Goal: Information Seeking & Learning: Learn about a topic

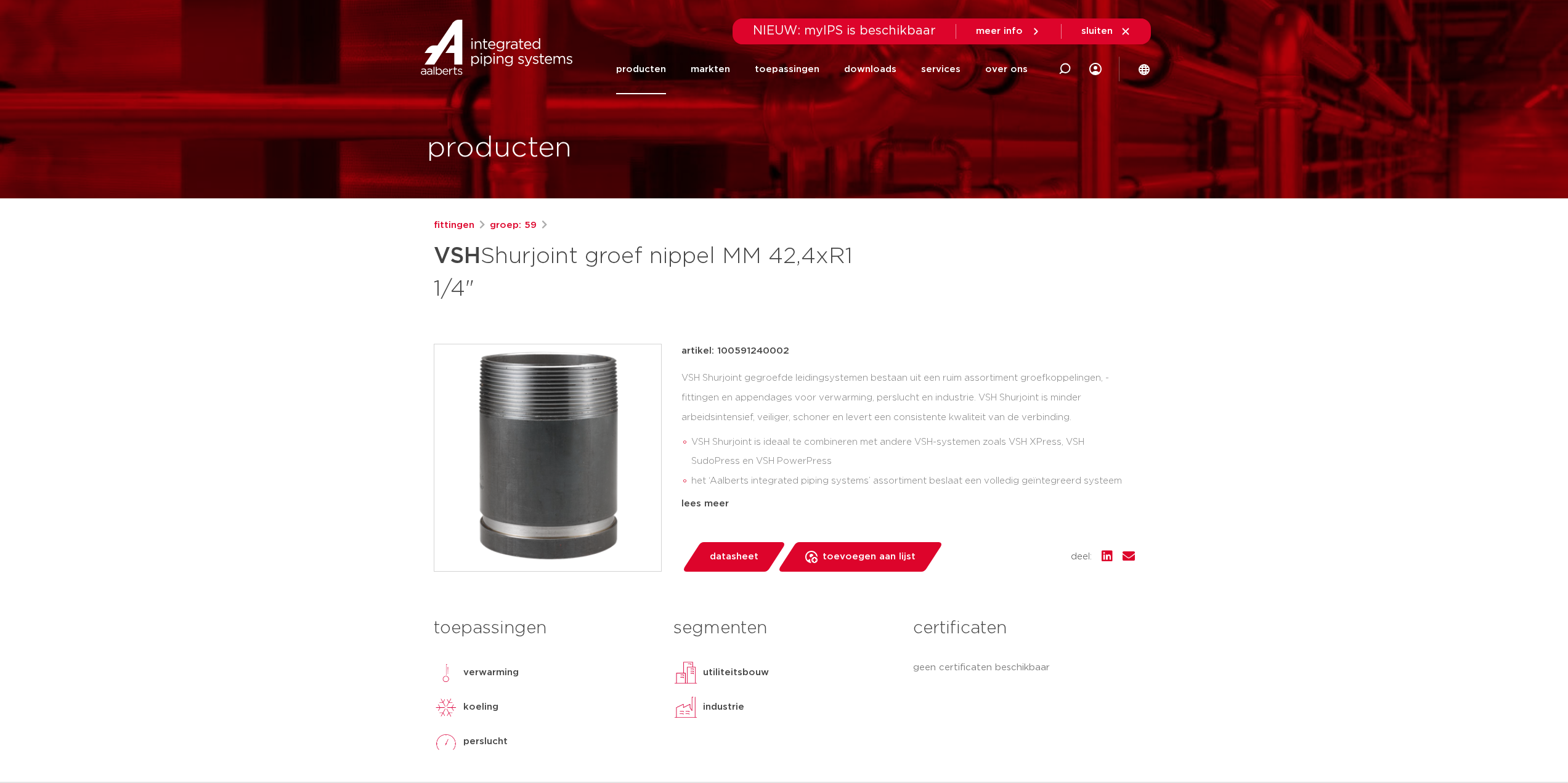
click at [645, 67] on link "producten" at bounding box center [641, 69] width 50 height 50
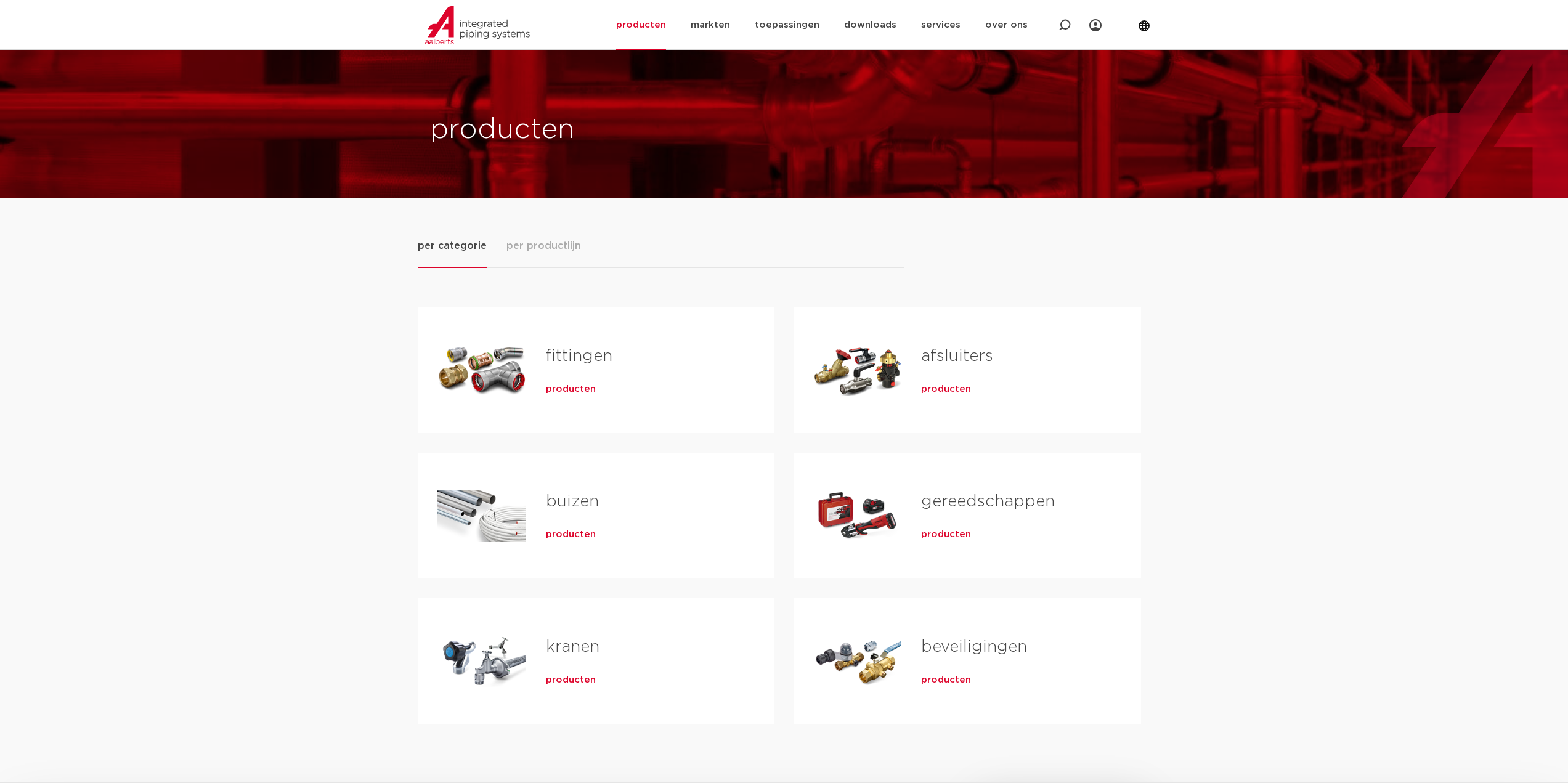
scroll to position [62, 0]
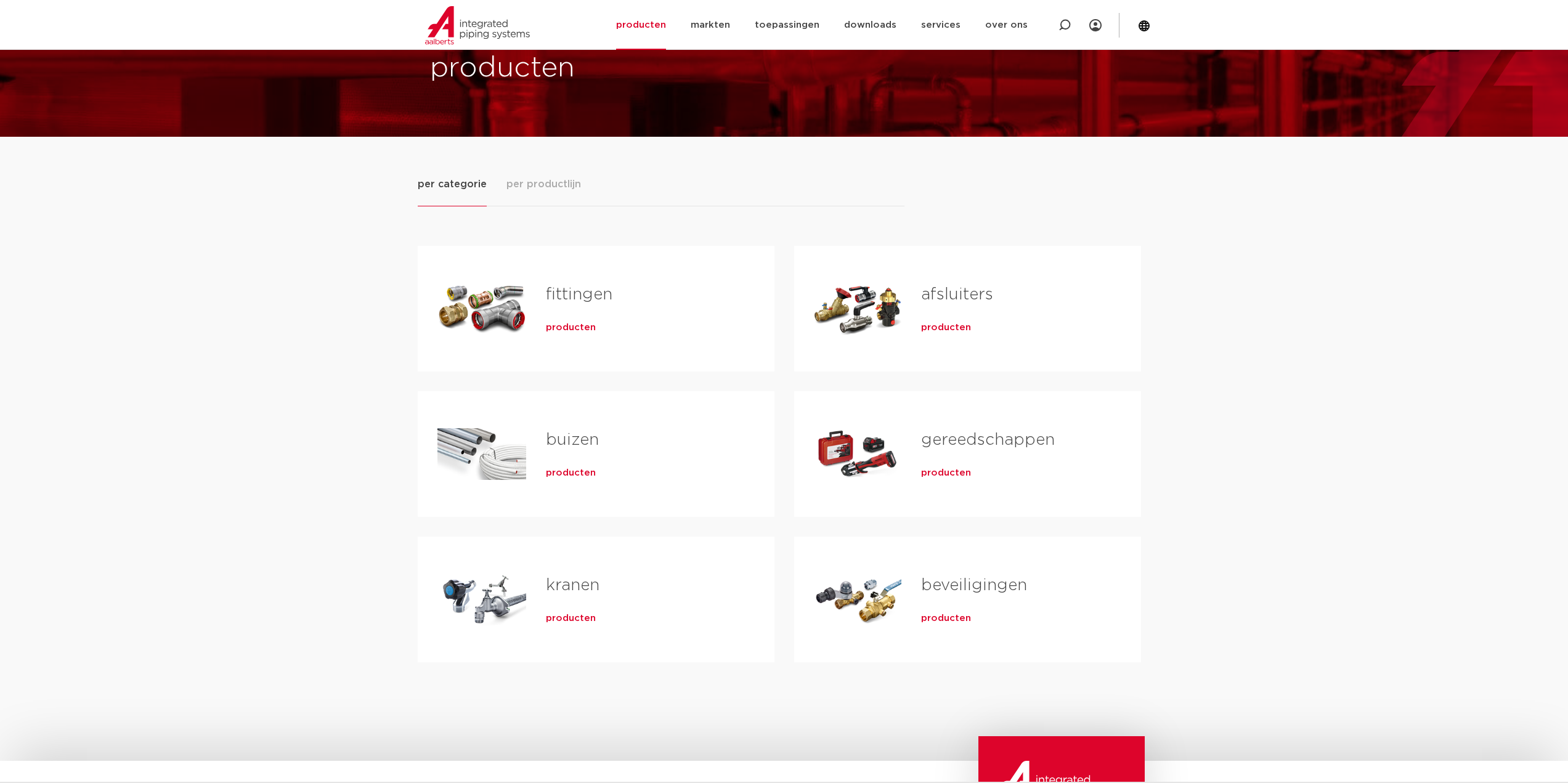
click at [561, 325] on span "producten" at bounding box center [571, 327] width 50 height 13
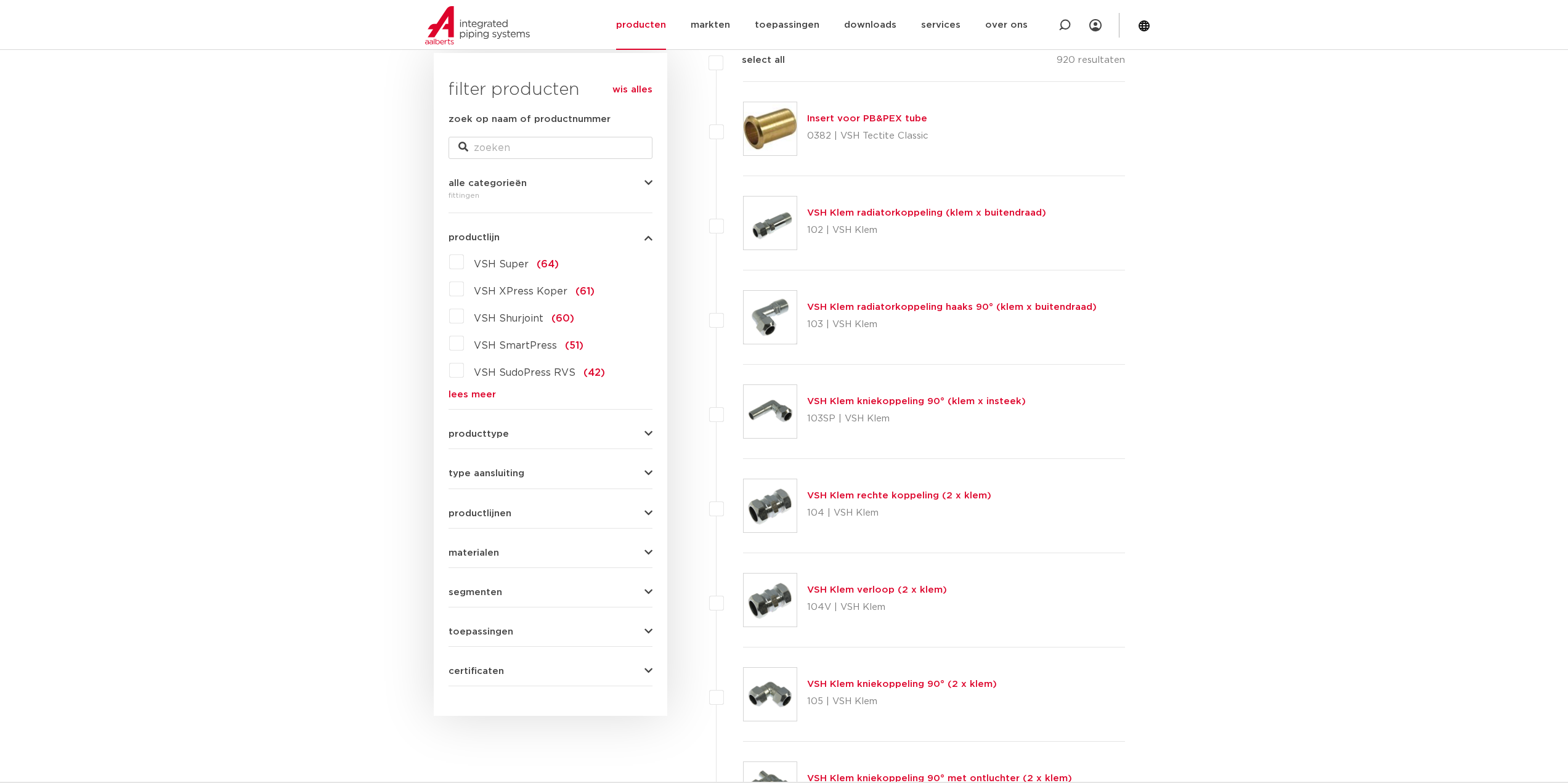
scroll to position [246, 0]
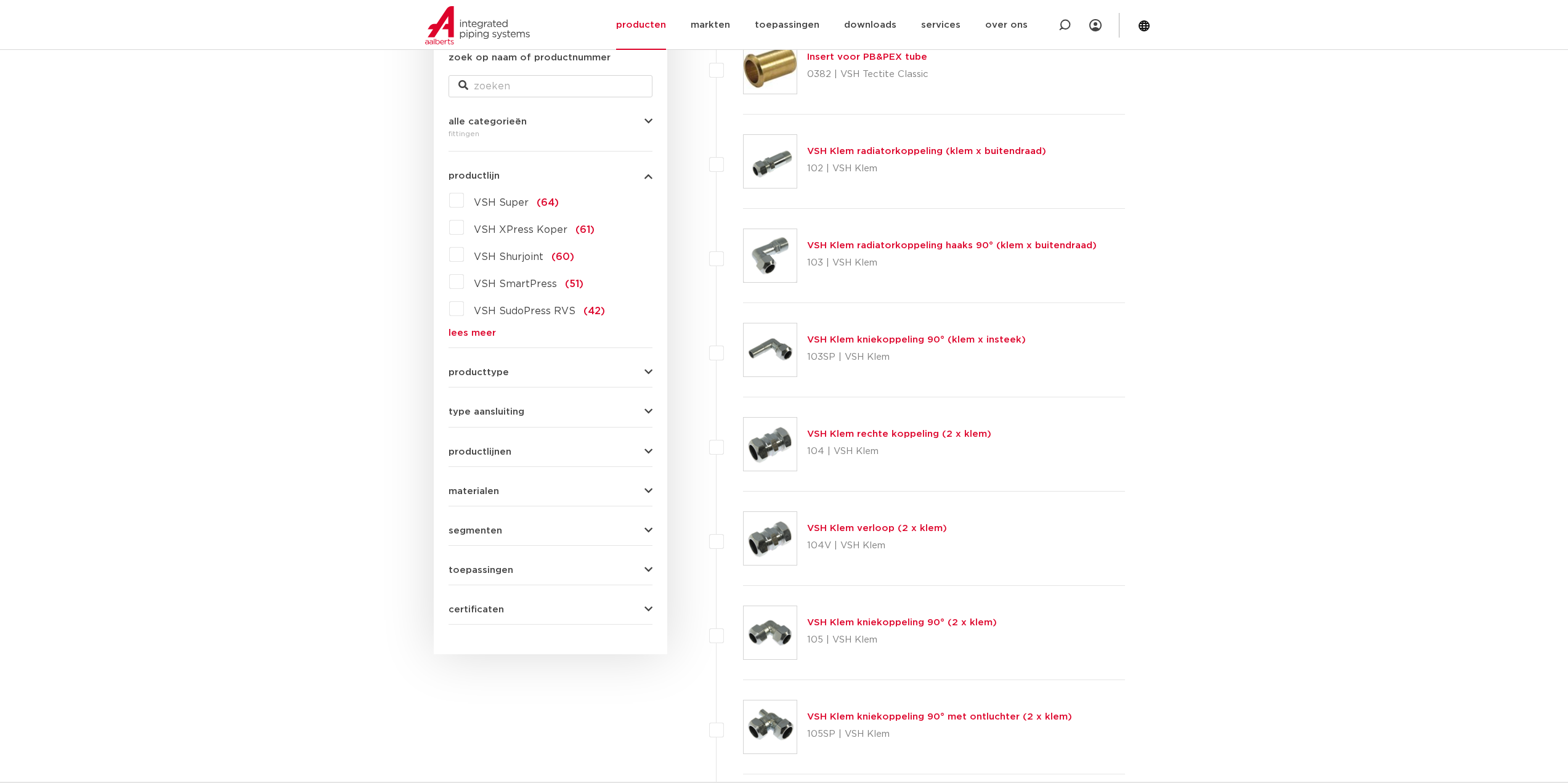
click at [479, 371] on span "producttype" at bounding box center [478, 372] width 60 height 9
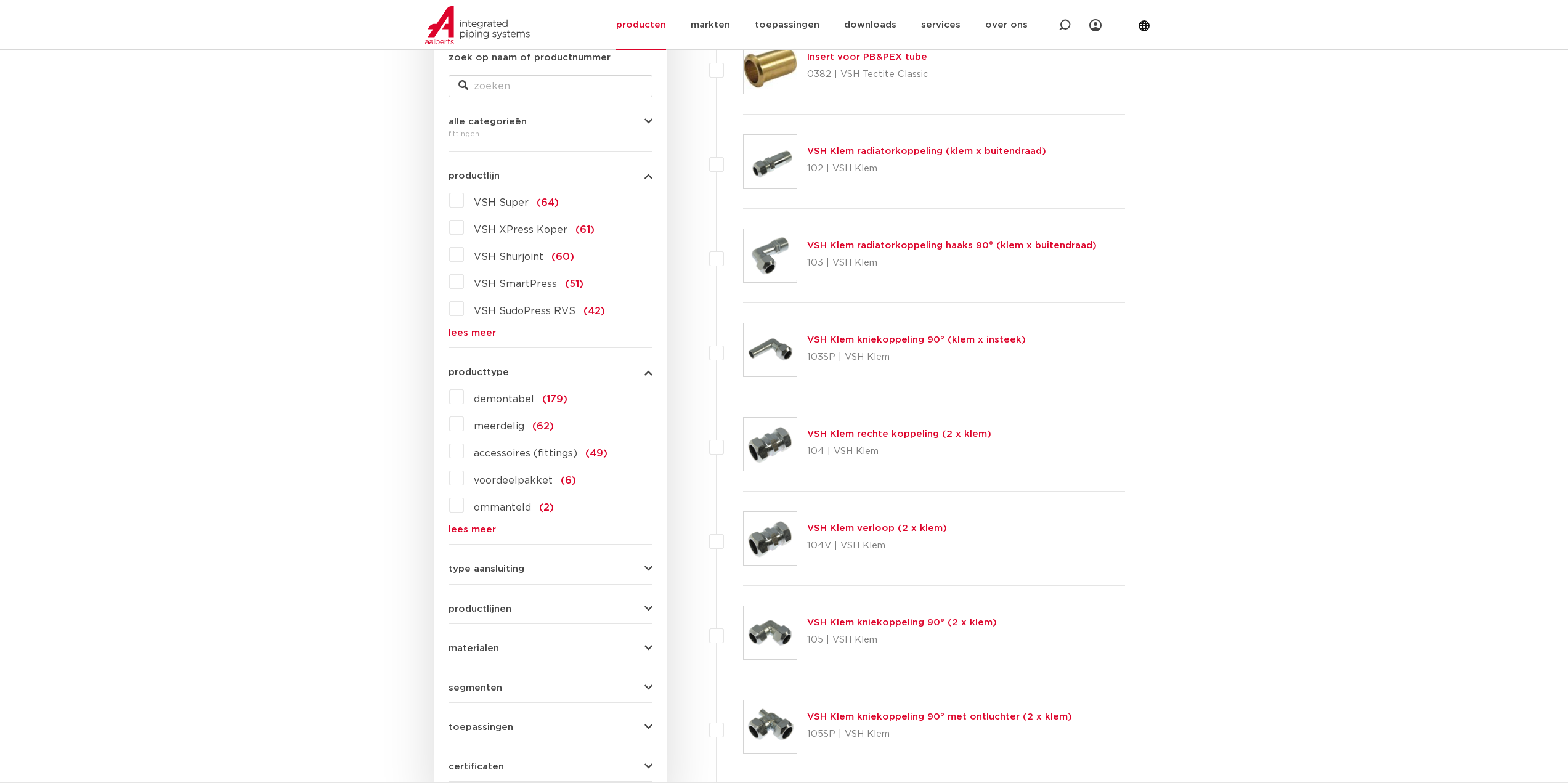
click at [479, 371] on span "producttype" at bounding box center [478, 372] width 60 height 9
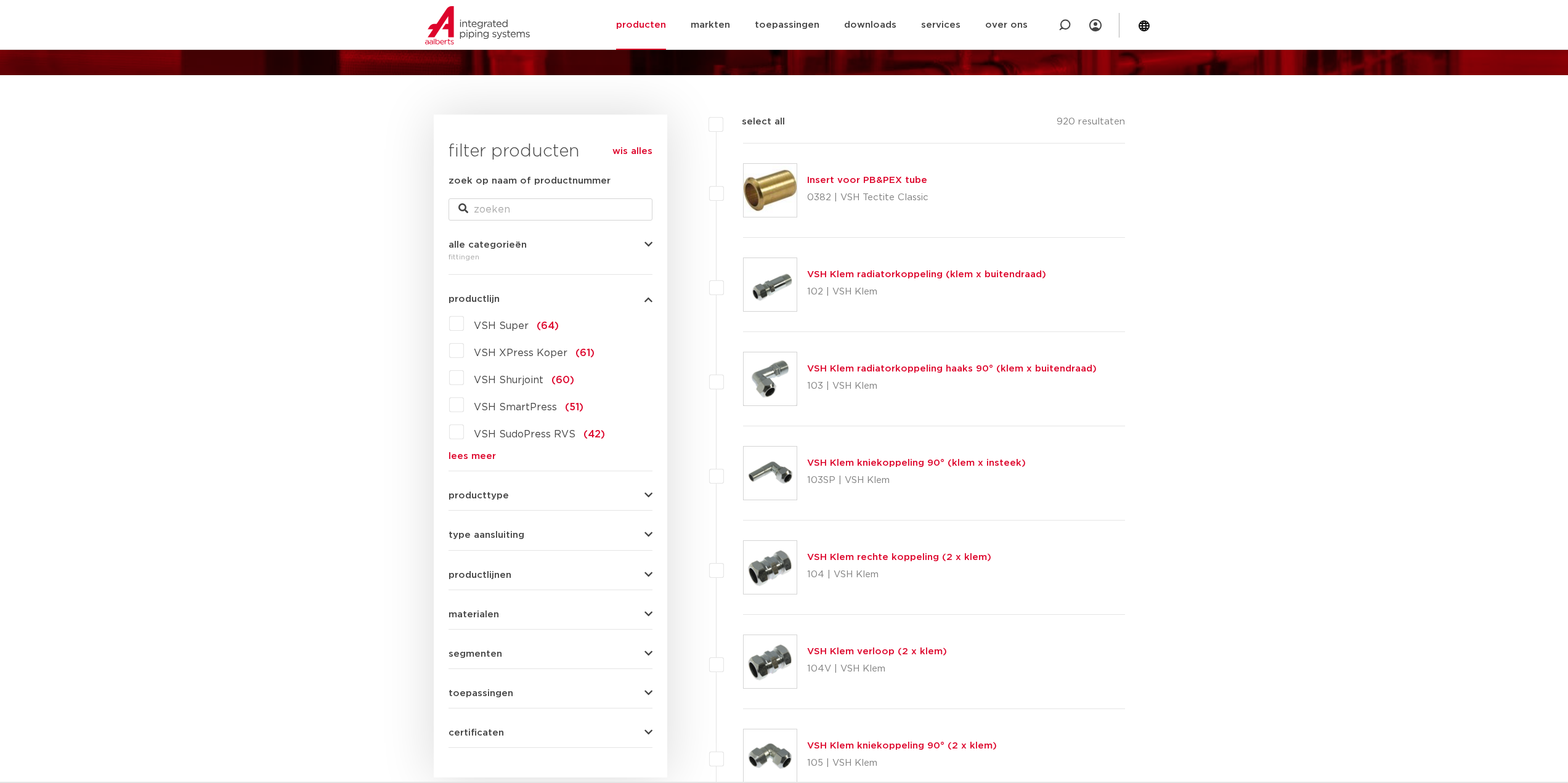
scroll to position [62, 0]
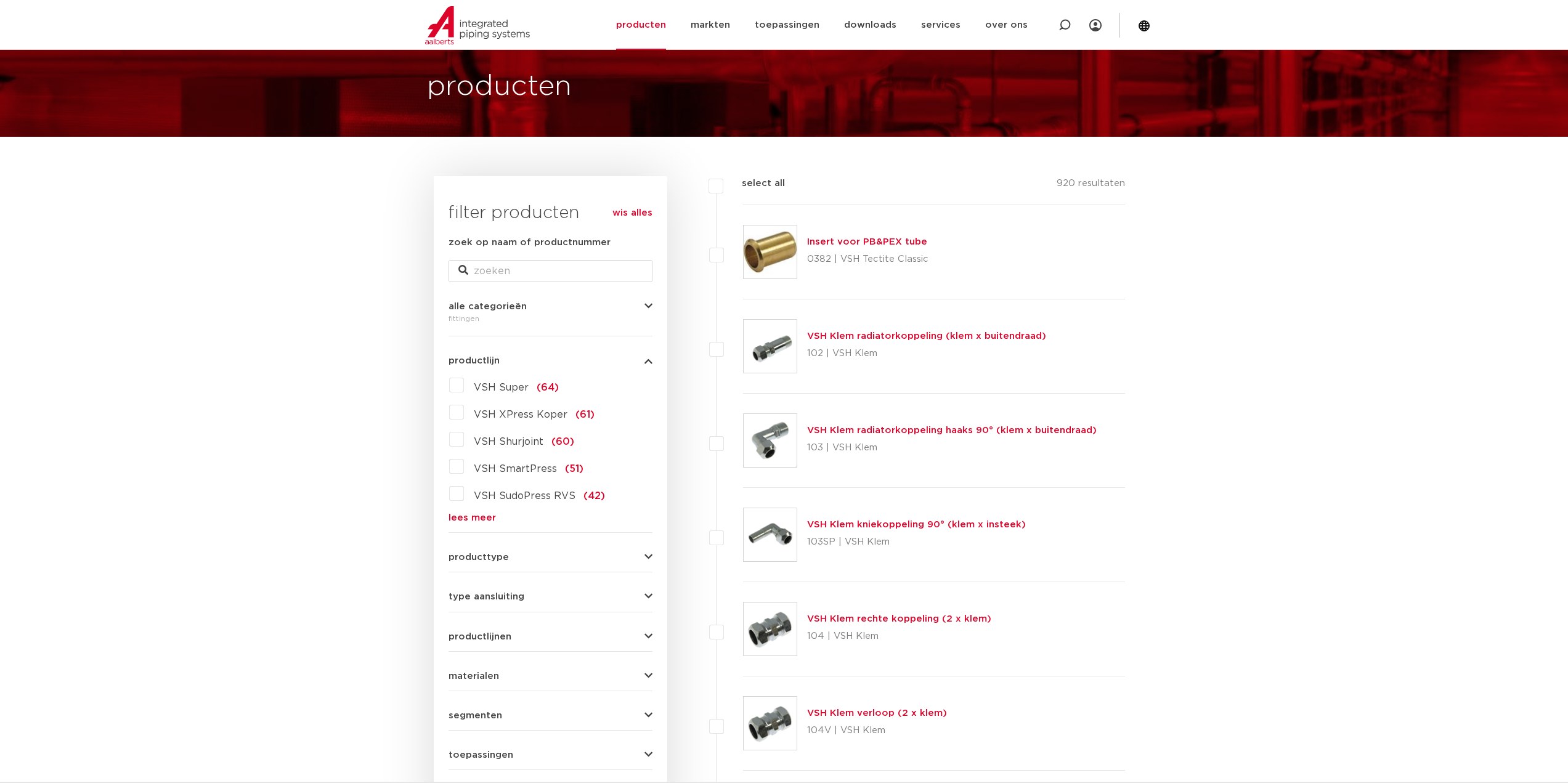
click at [492, 594] on span "type aansluiting" at bounding box center [486, 596] width 76 height 9
click at [497, 584] on div "type aansluiting press (498) buiseind (137) Rp - binnendraad cilindrisch (BSPT)…" at bounding box center [550, 684] width 204 height 205
click at [493, 592] on span "type aansluiting" at bounding box center [486, 596] width 76 height 9
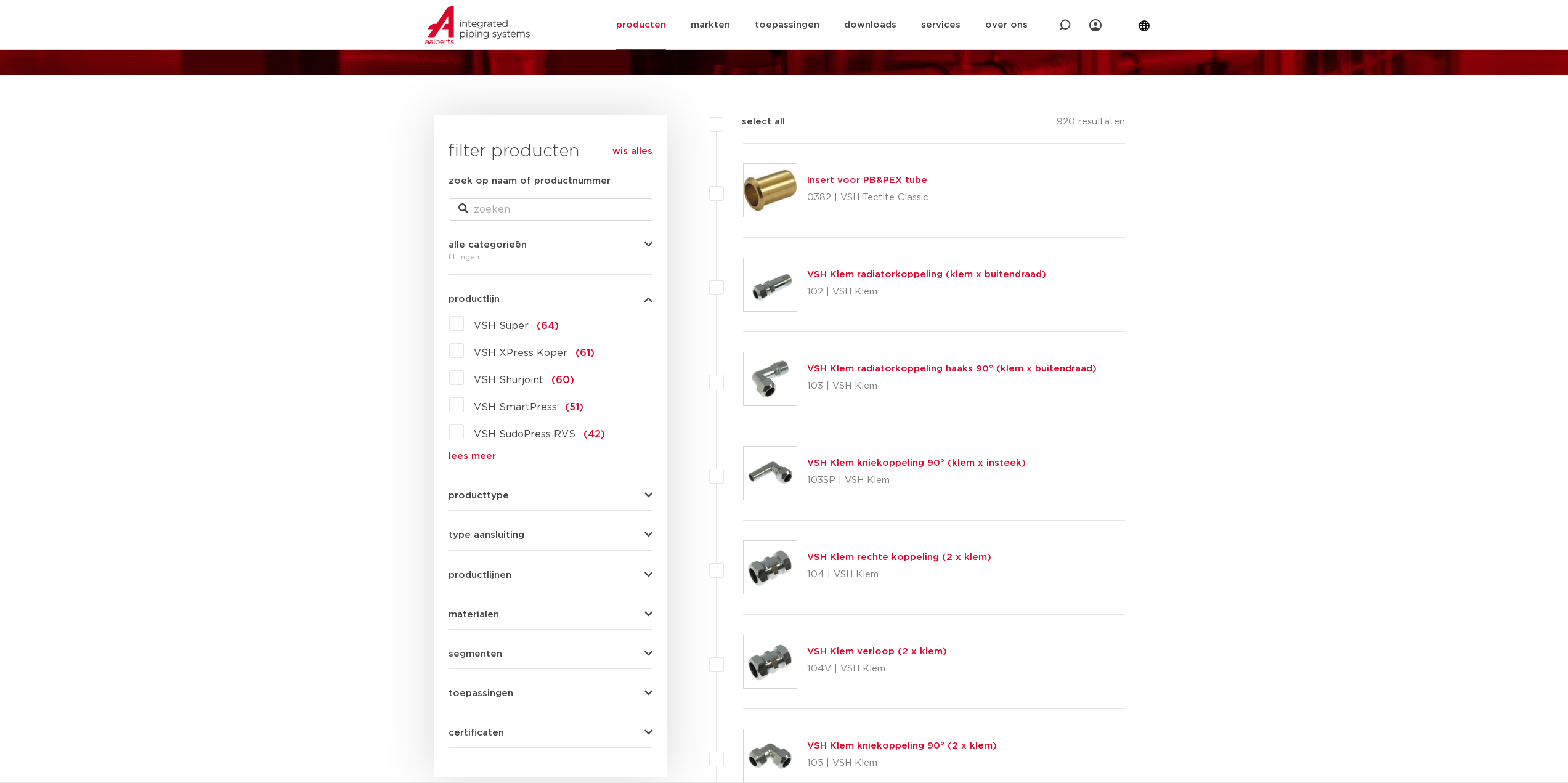
scroll to position [246, 0]
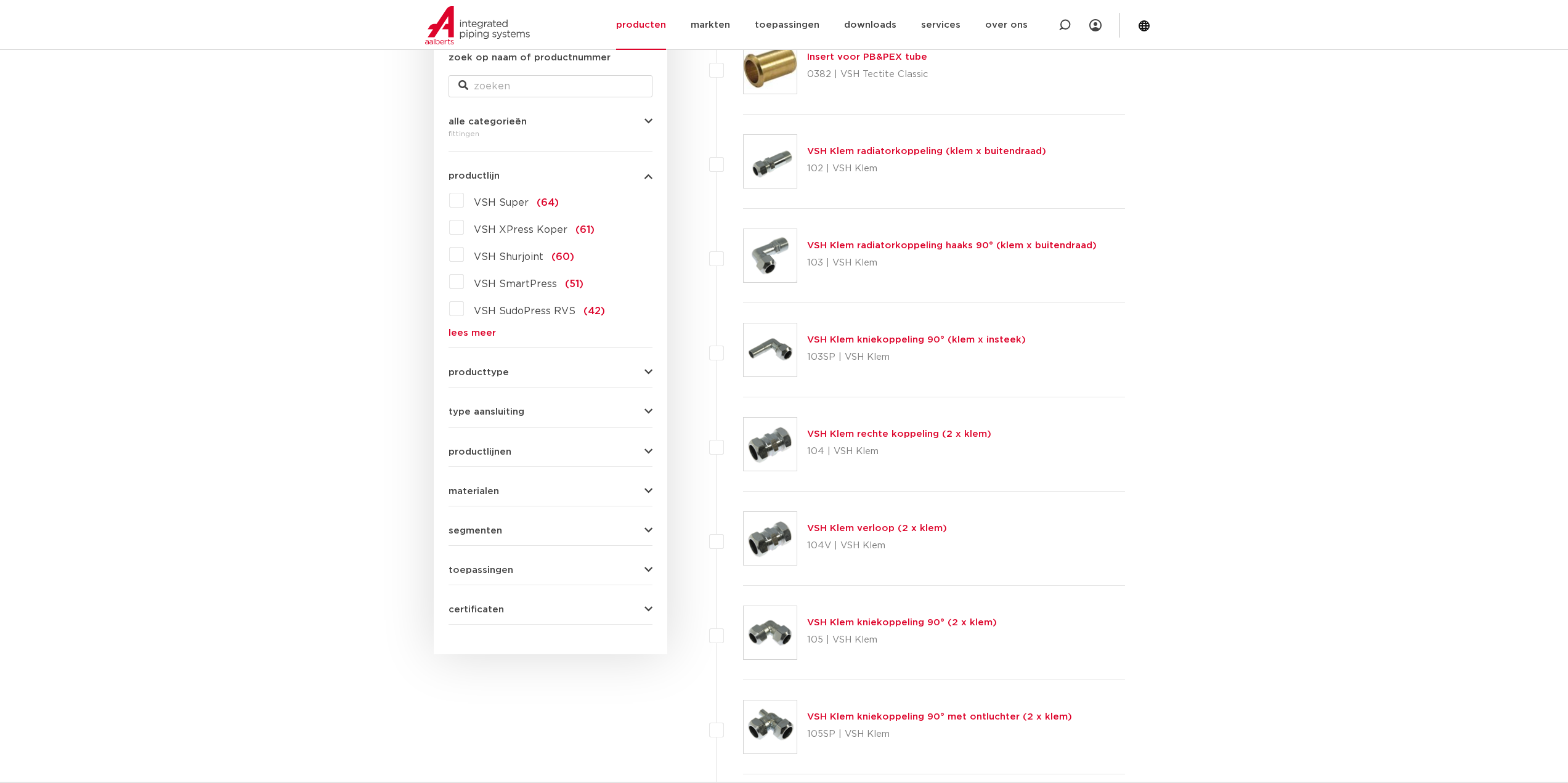
click at [481, 409] on span "type aansluiting" at bounding box center [486, 412] width 76 height 9
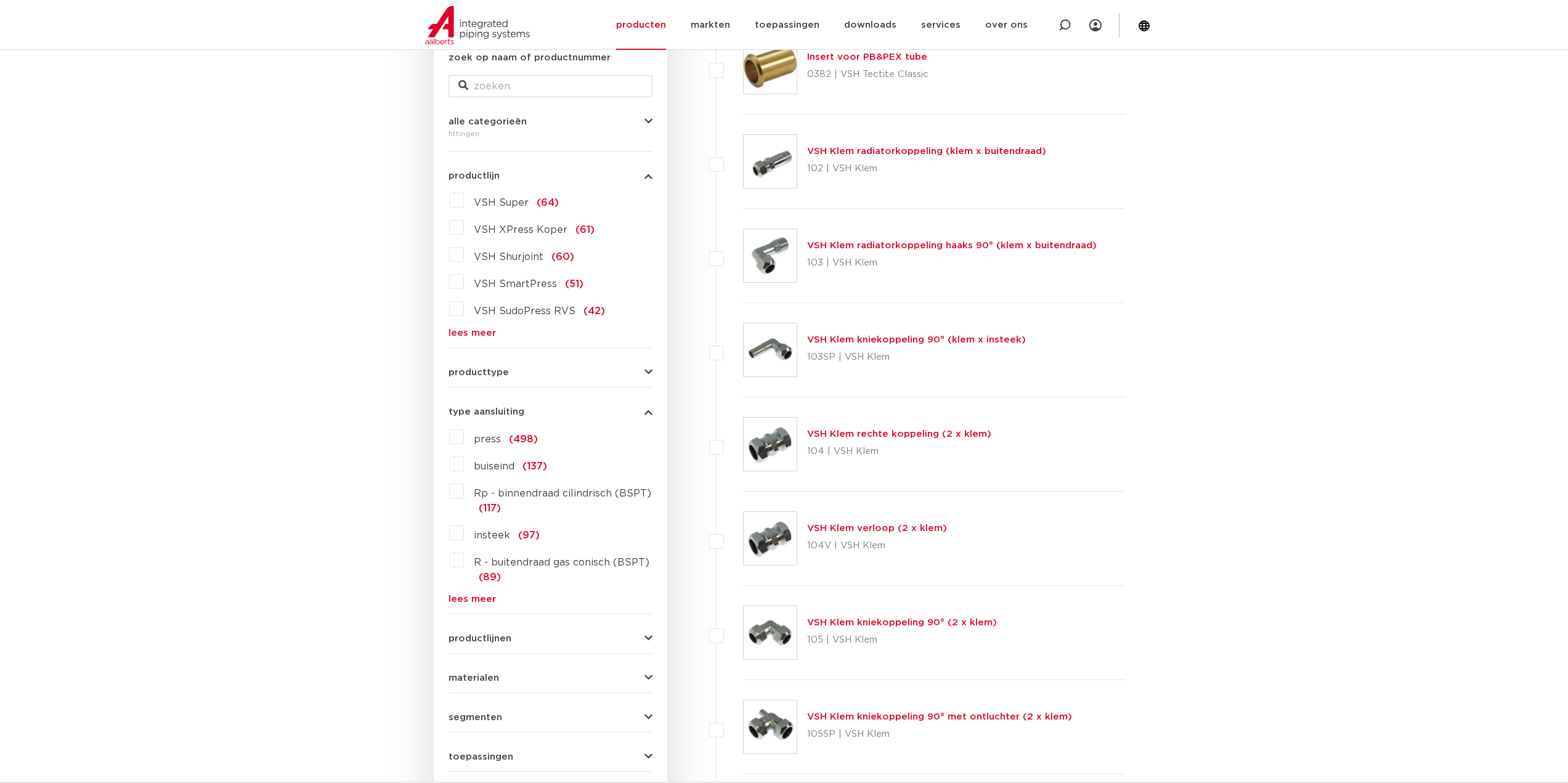
click at [464, 492] on label "Rp - binnendraad cilindrisch (BSPT) (117)" at bounding box center [559, 498] width 189 height 34
click at [0, 0] on input "Rp - binnendraad cilindrisch (BSPT) (117)" at bounding box center [0, 0] width 0 height 0
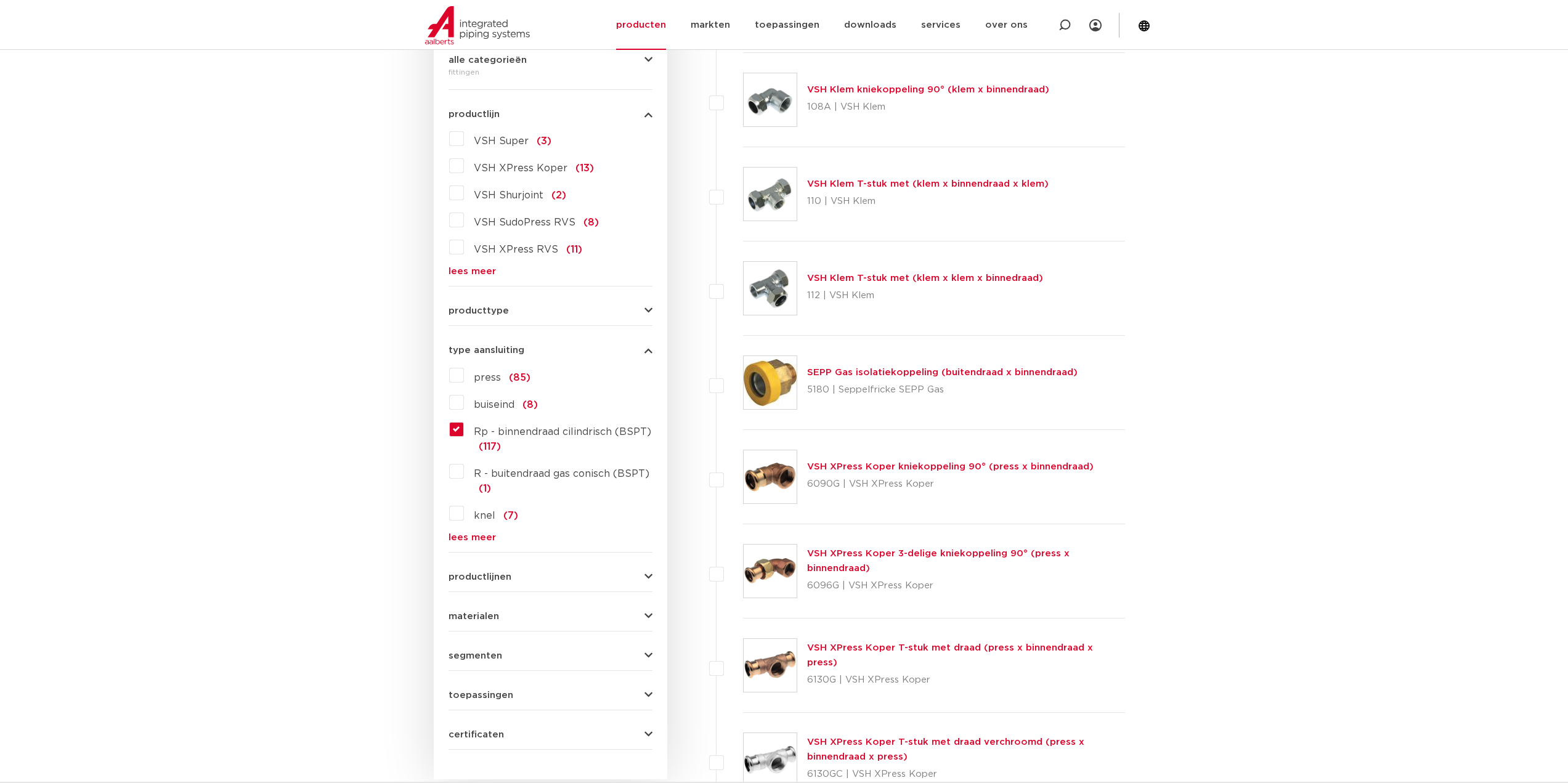
scroll to position [370, 0]
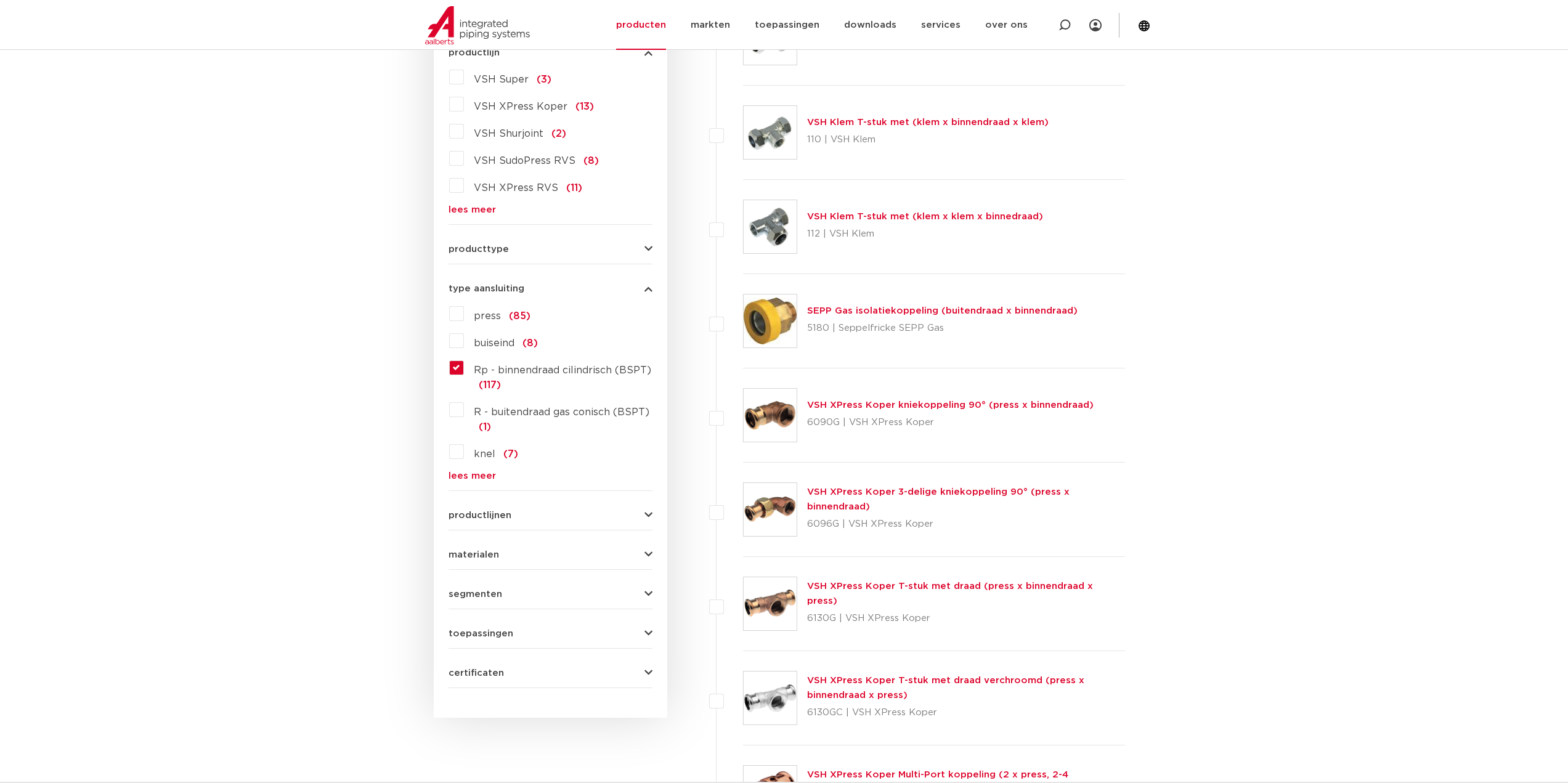
click at [515, 509] on div "productlijnen VSH SmartPress maak een keuze VSH SmartPress afsluiters VSH Smart…" at bounding box center [550, 510] width 204 height 19
click at [650, 514] on icon "button" at bounding box center [649, 515] width 8 height 9
click at [650, 553] on icon "button" at bounding box center [649, 554] width 8 height 9
click at [464, 578] on label "messing (38)" at bounding box center [504, 579] width 80 height 20
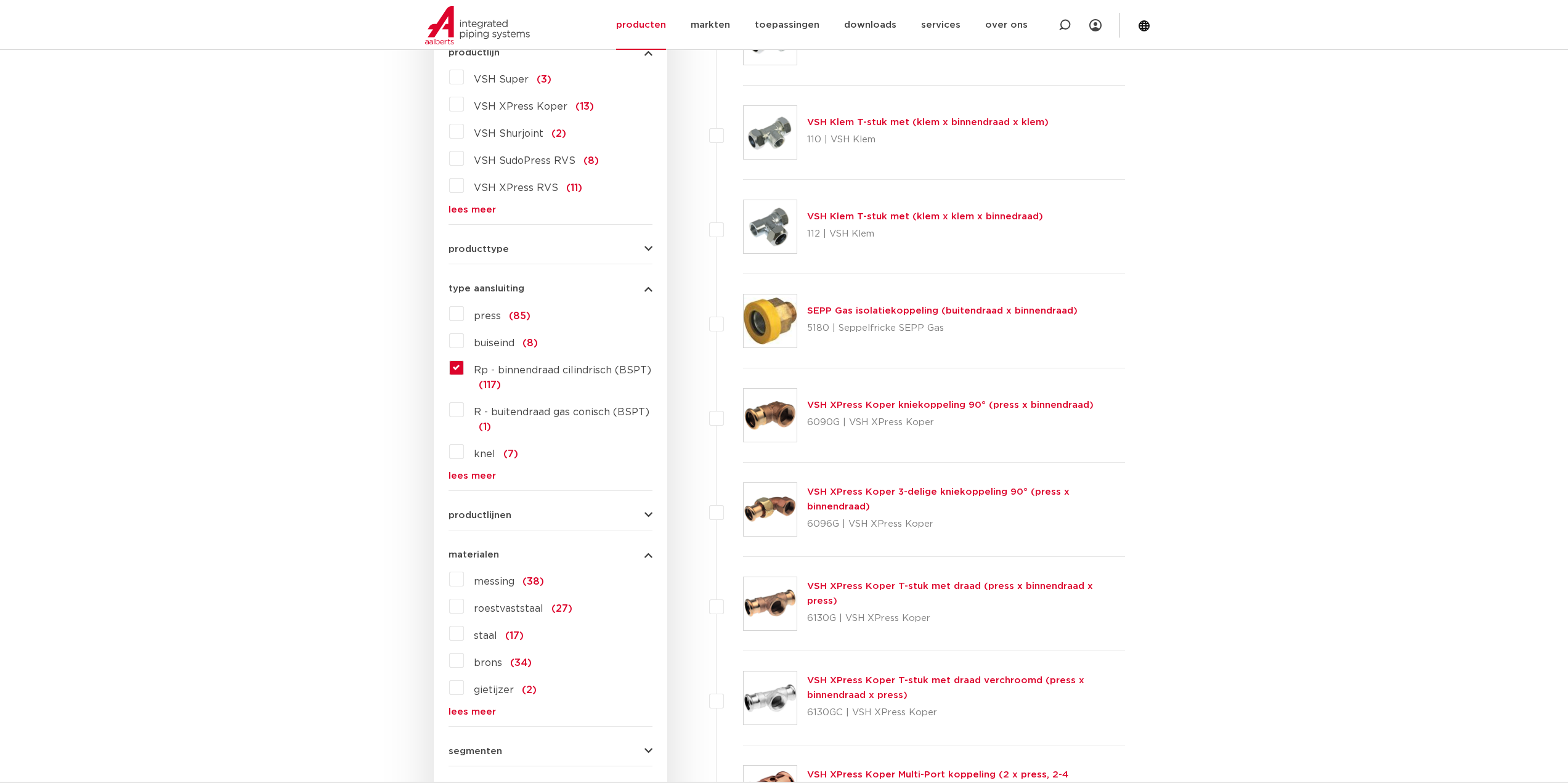
click at [0, 0] on input "messing (38)" at bounding box center [0, 0] width 0 height 0
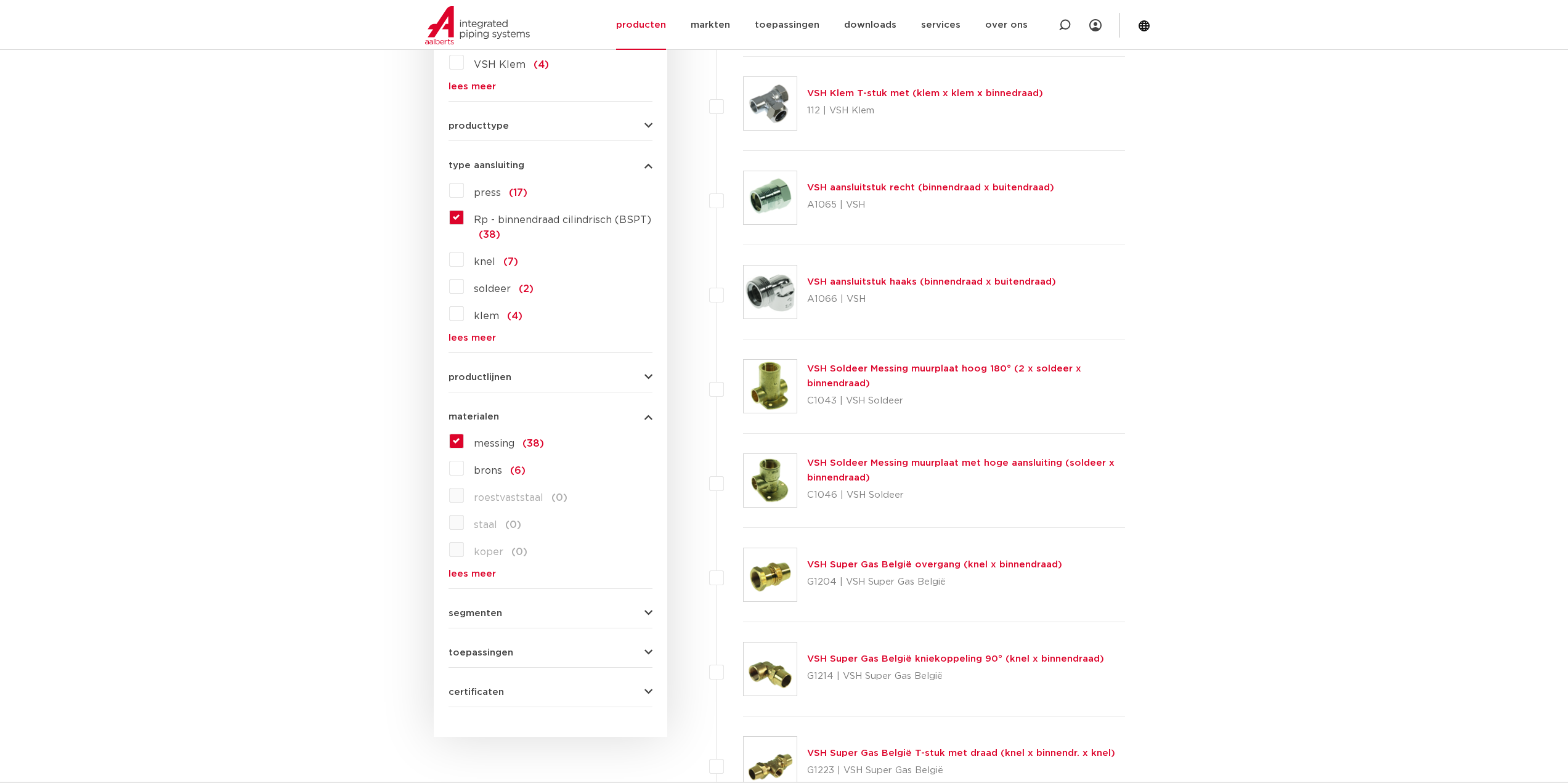
scroll to position [370, 0]
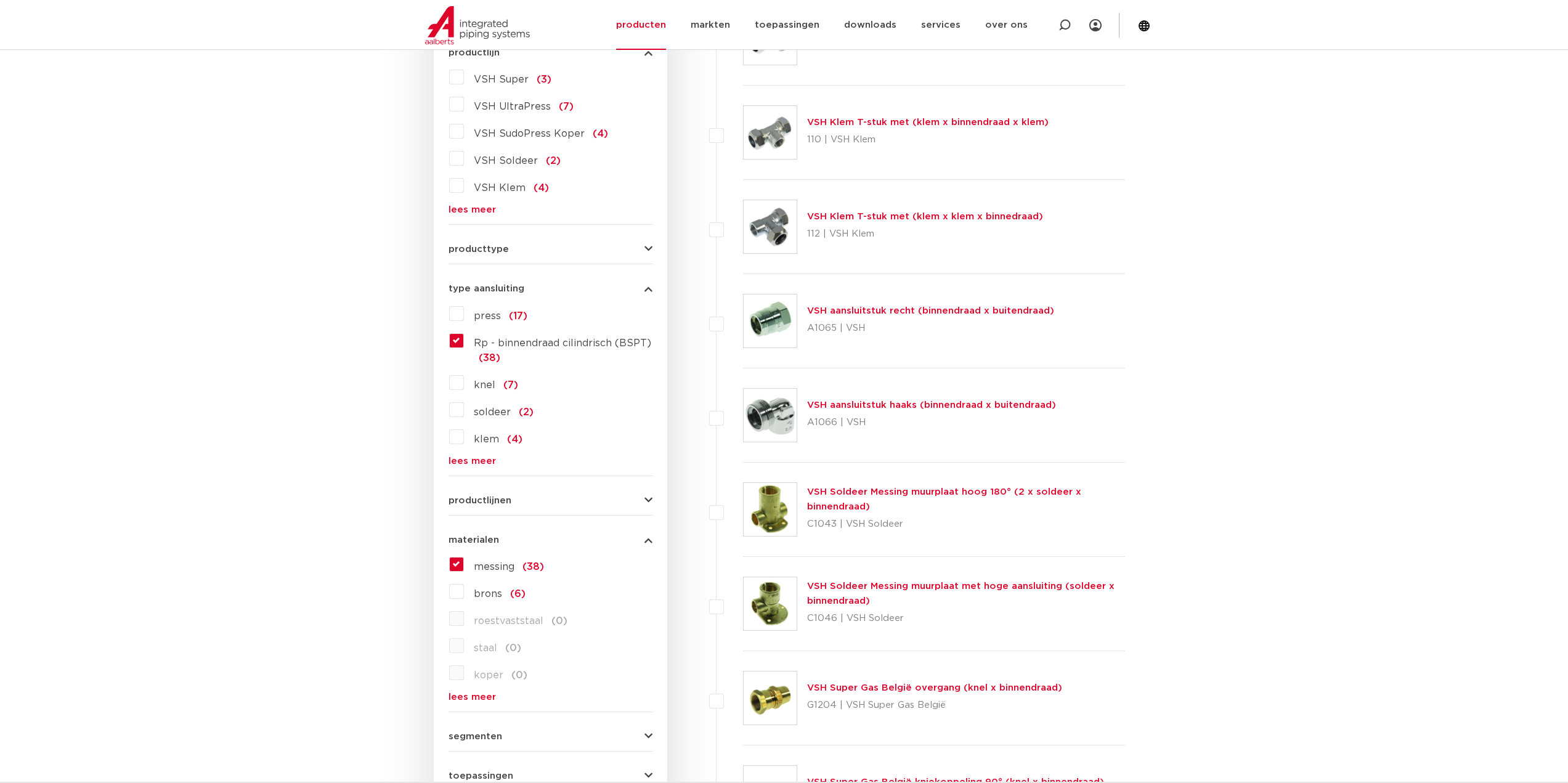
click at [493, 246] on span "producttype" at bounding box center [478, 249] width 60 height 9
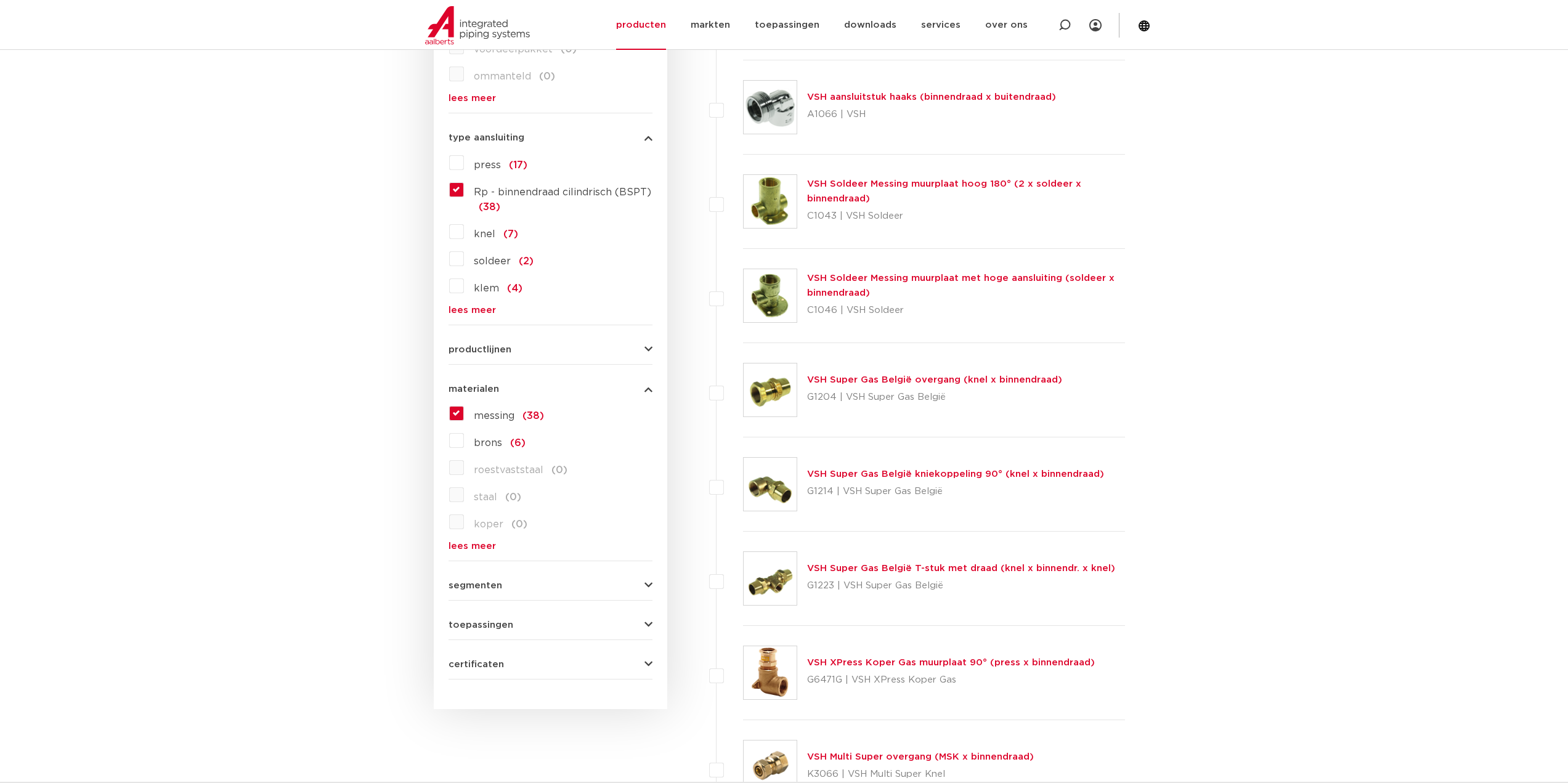
scroll to position [740, 0]
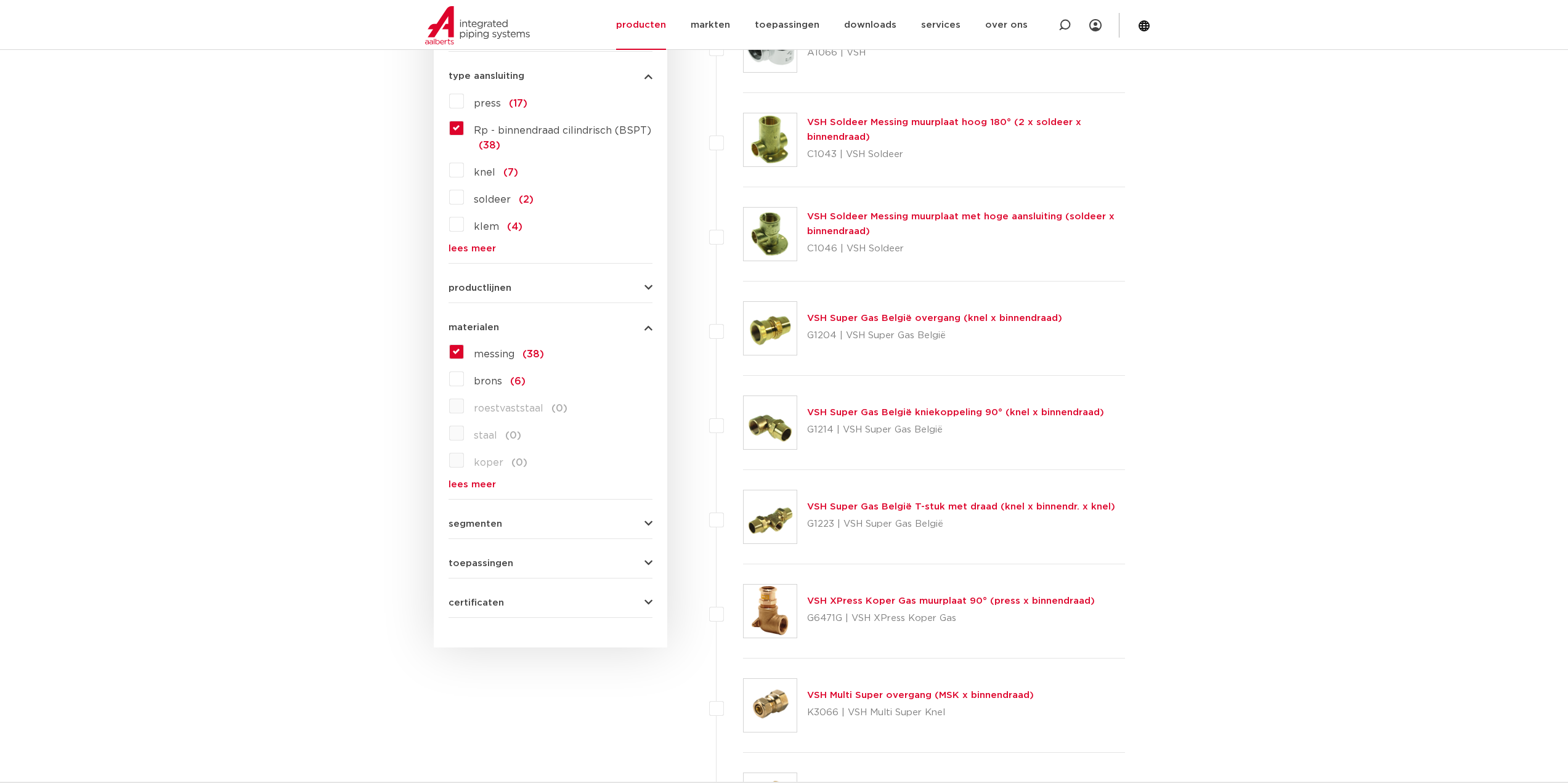
click at [488, 523] on span "segmenten" at bounding box center [475, 523] width 53 height 9
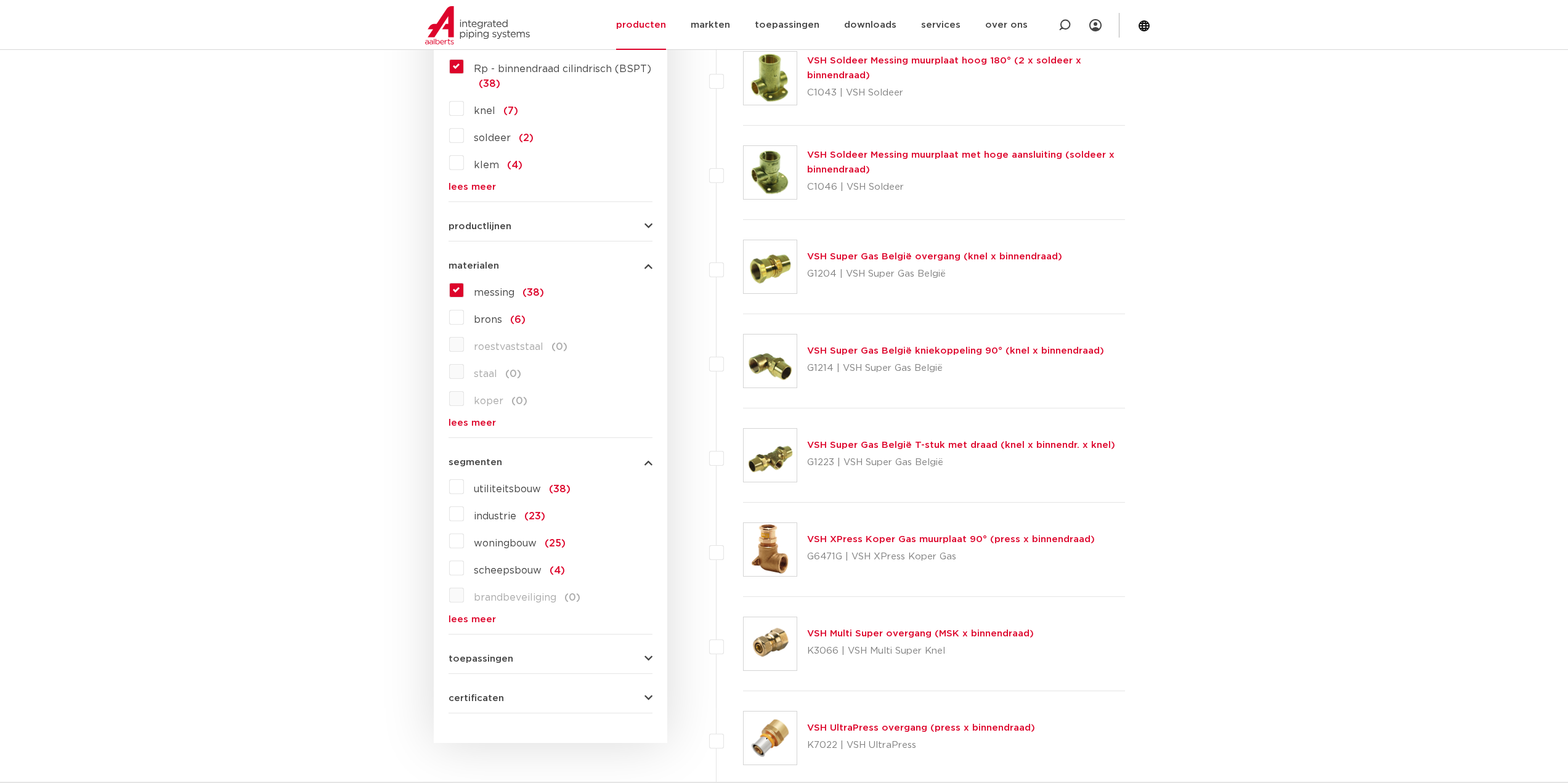
scroll to position [678, 0]
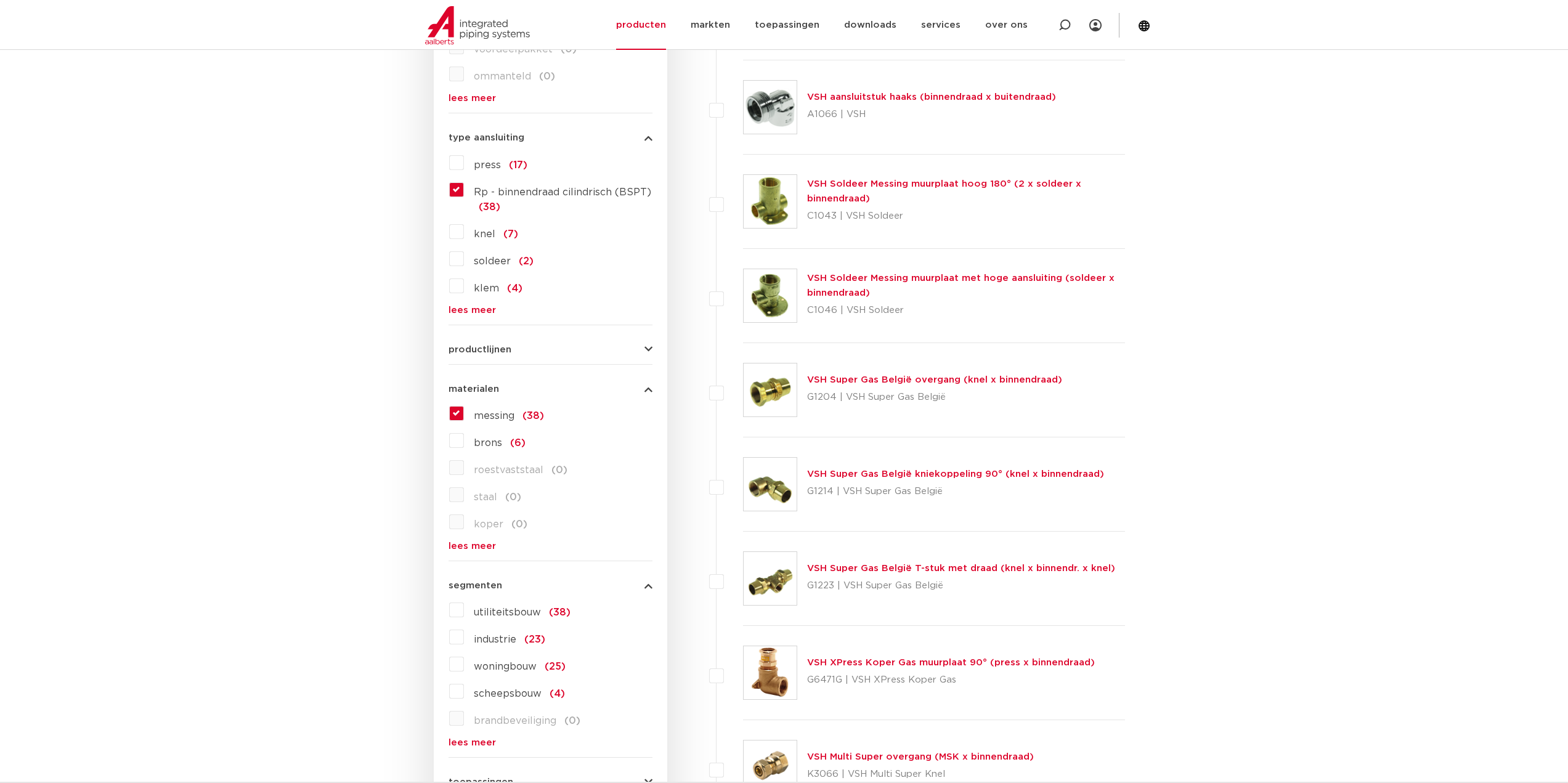
click at [508, 346] on span "productlijnen" at bounding box center [479, 349] width 63 height 9
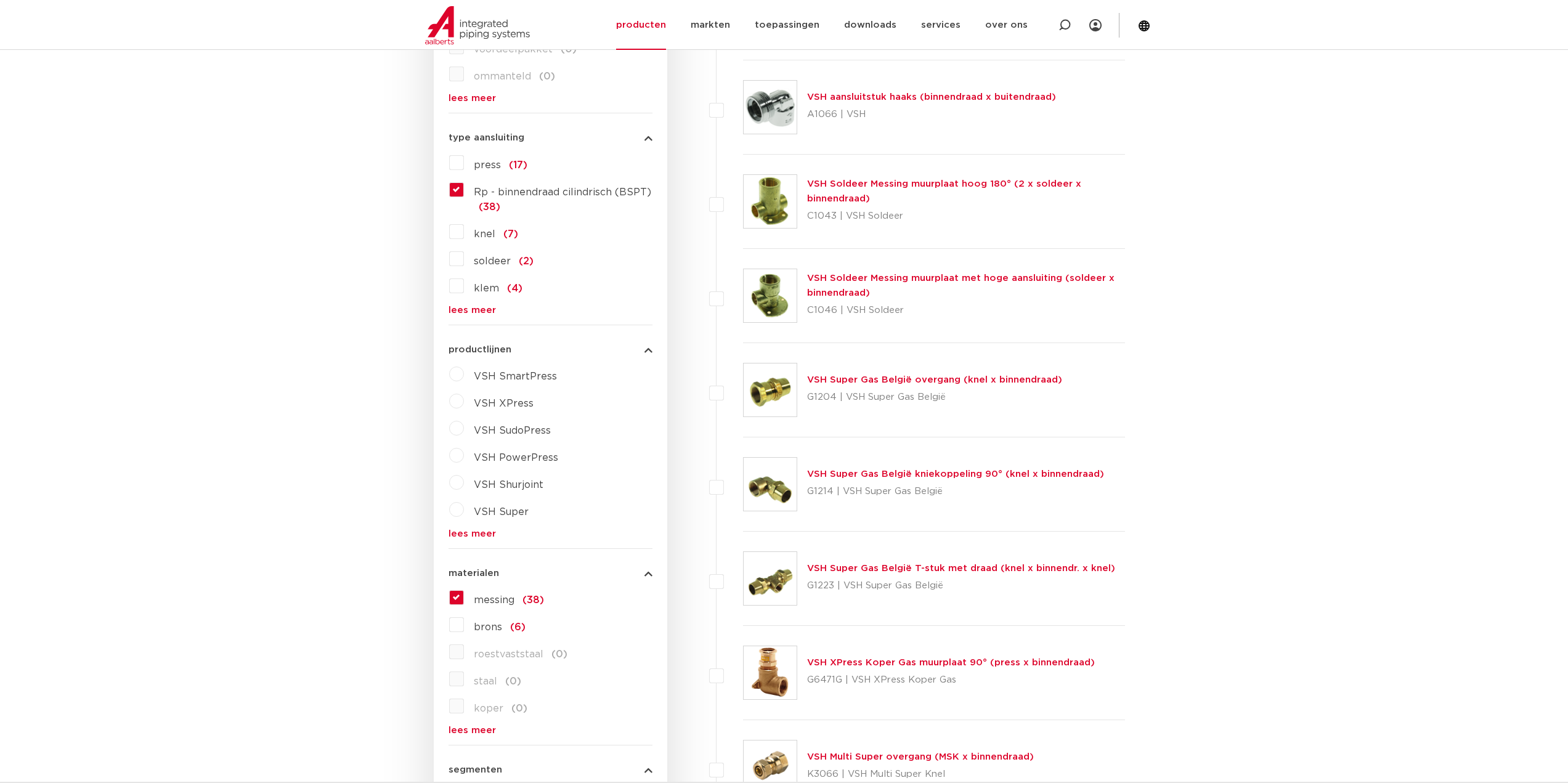
click at [462, 529] on link "lees meer" at bounding box center [550, 533] width 204 height 9
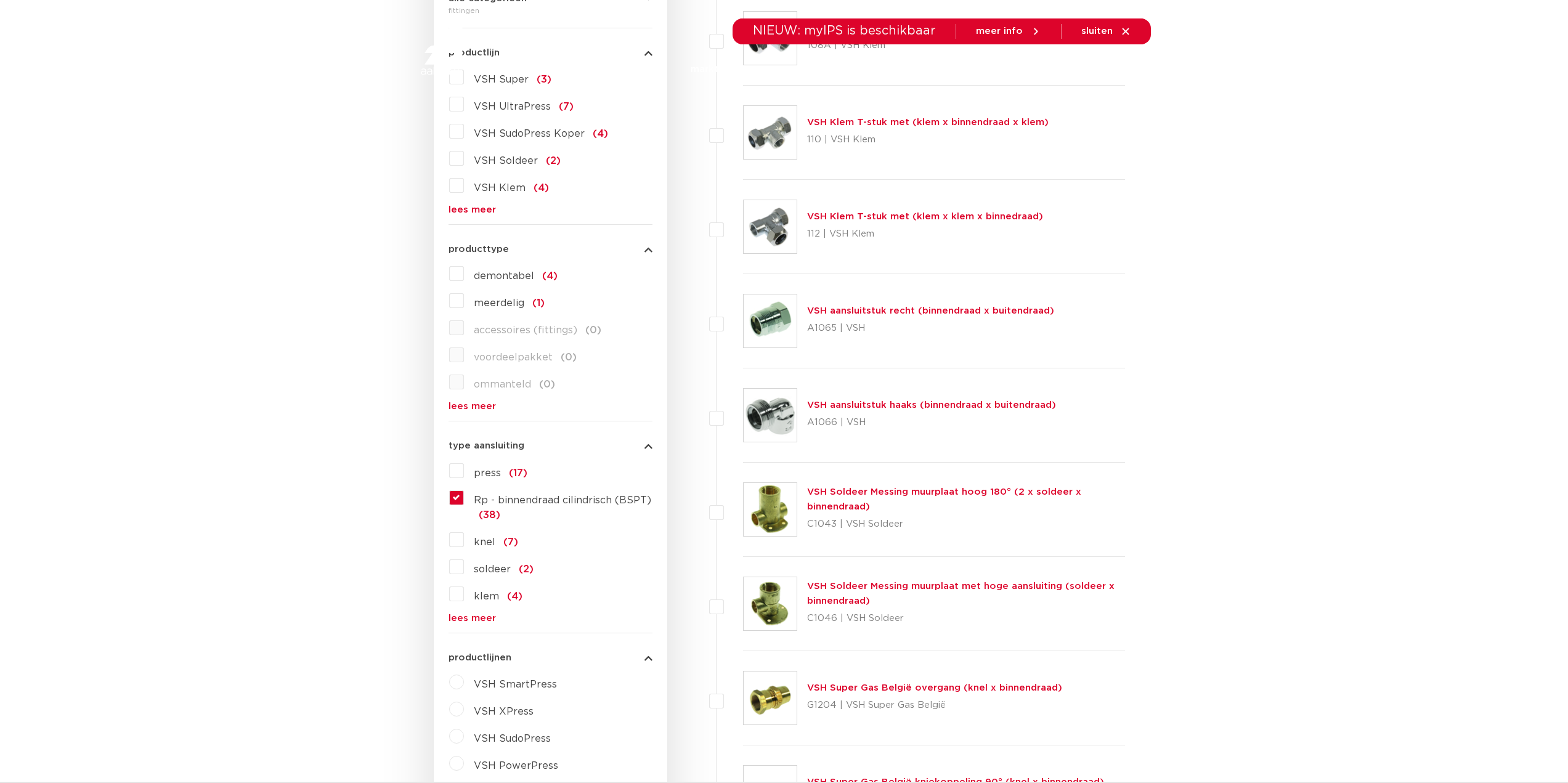
scroll to position [0, 0]
